Goal: Task Accomplishment & Management: Complete application form

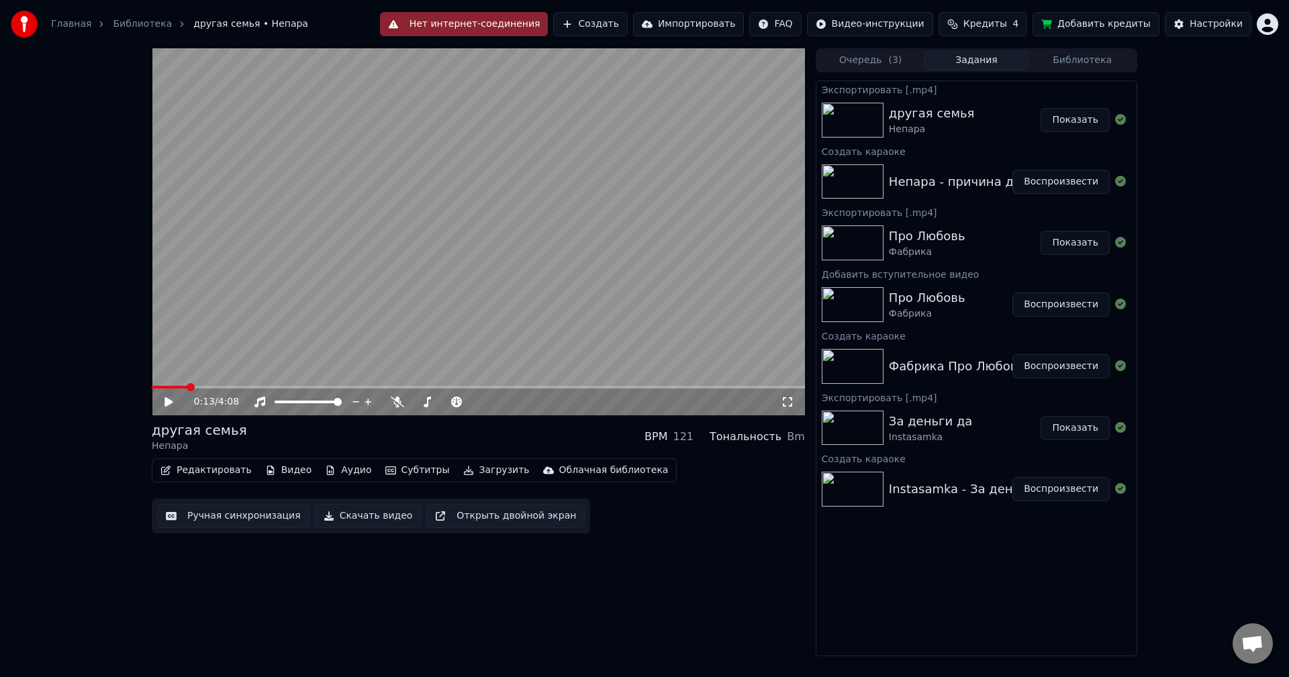
click at [1072, 126] on button "Показать" at bounding box center [1074, 120] width 69 height 24
click at [627, 27] on button "Создать" at bounding box center [590, 24] width 74 height 24
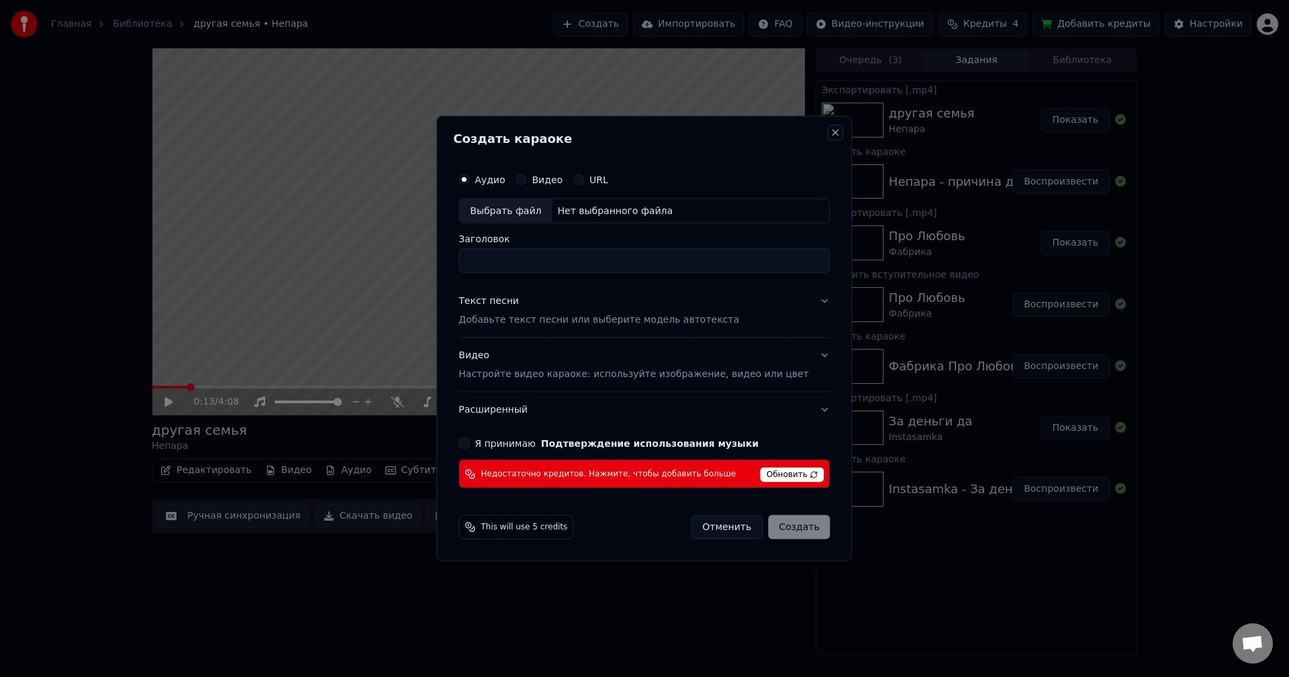
click at [830, 134] on button "Close" at bounding box center [835, 132] width 11 height 11
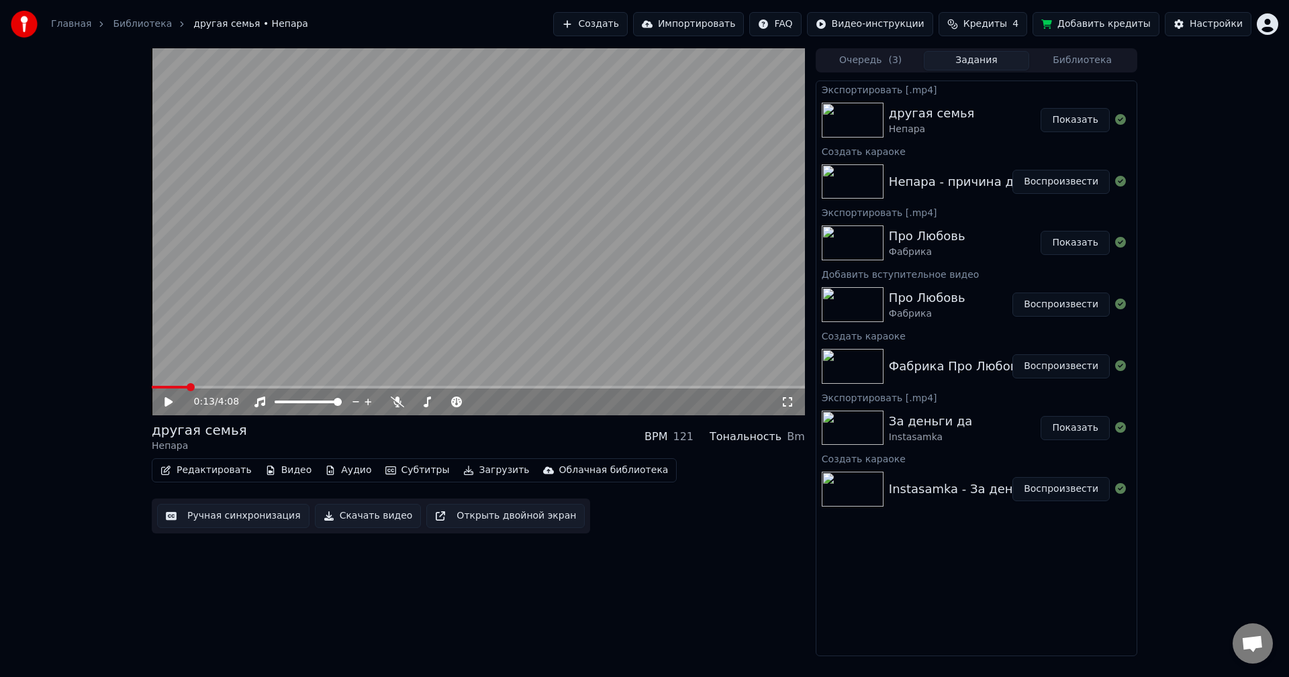
click at [1259, 28] on html "Главная Библиотека другая семья • Непара Создать Импортировать FAQ Видео-инстру…" at bounding box center [644, 338] width 1289 height 677
click at [1170, 148] on span "Выйти" at bounding box center [1174, 154] width 32 height 13
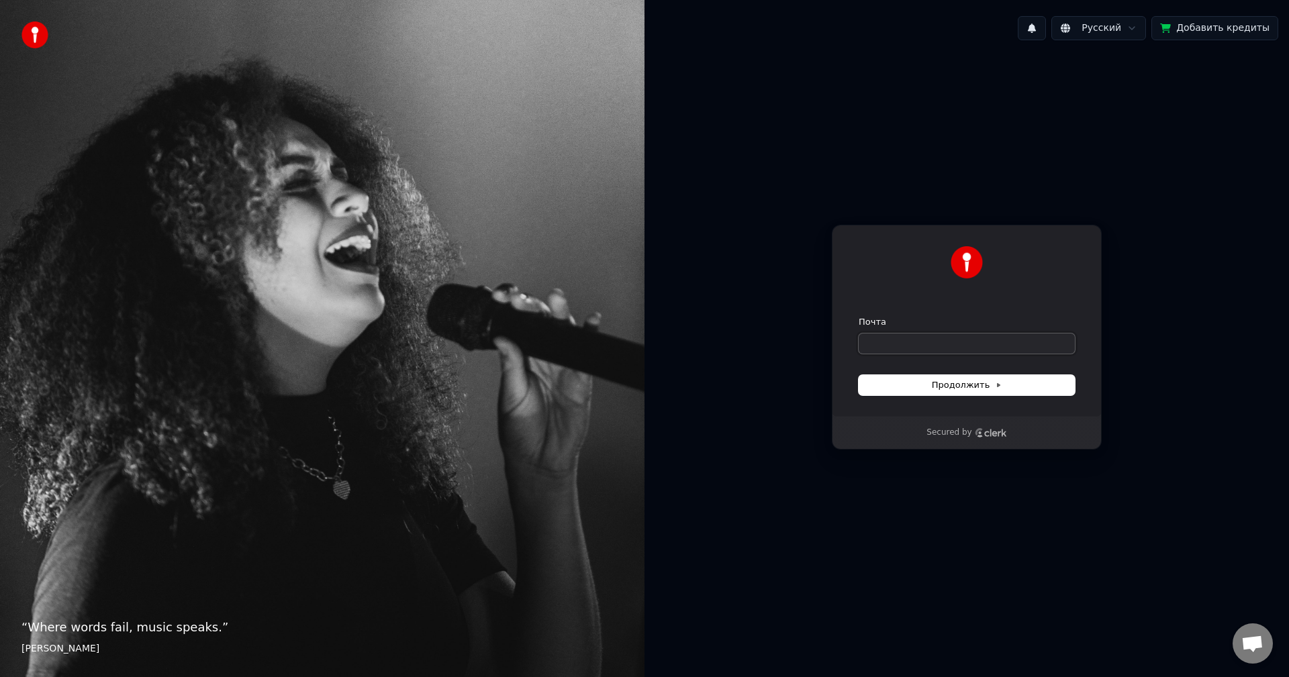
click at [981, 341] on input "Почта" at bounding box center [967, 344] width 216 height 20
type input "*"
click at [982, 380] on span "Продолжить" at bounding box center [967, 385] width 70 height 12
type input "**********"
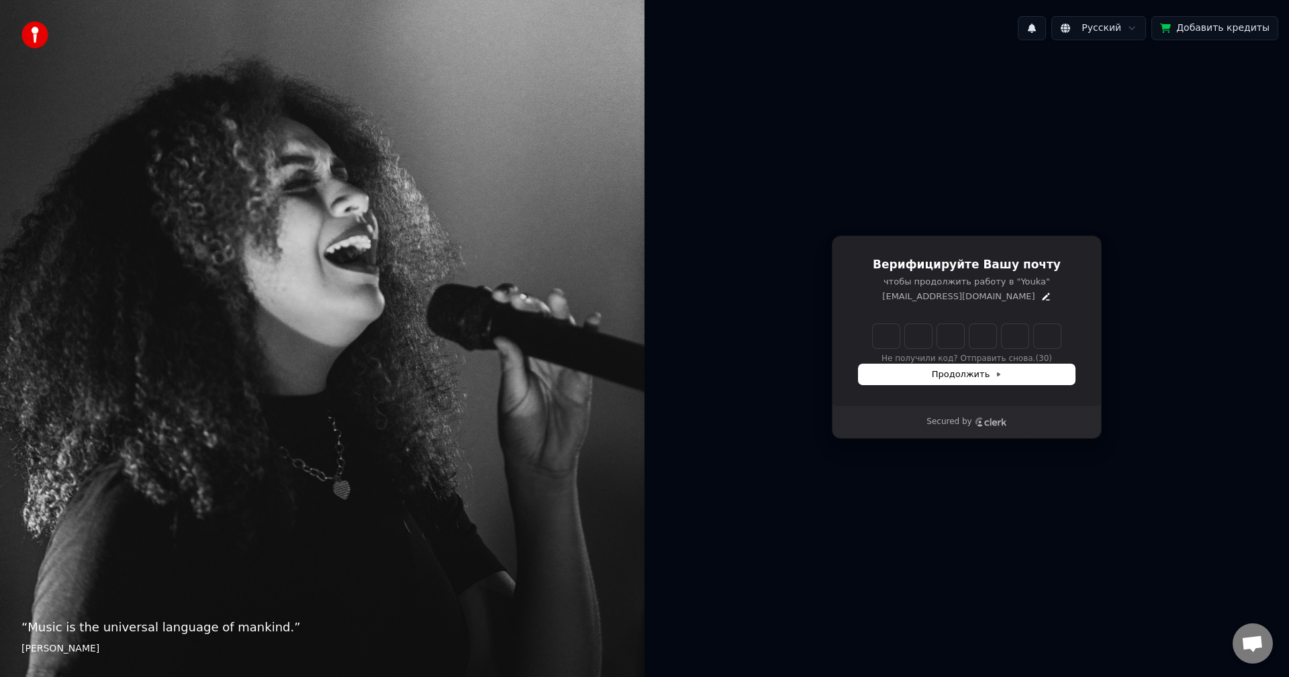
click at [891, 340] on input "Enter verification code" at bounding box center [967, 336] width 188 height 24
click at [879, 335] on input "Enter verification code" at bounding box center [980, 336] width 215 height 24
type input "******"
